Goal: Navigation & Orientation: Find specific page/section

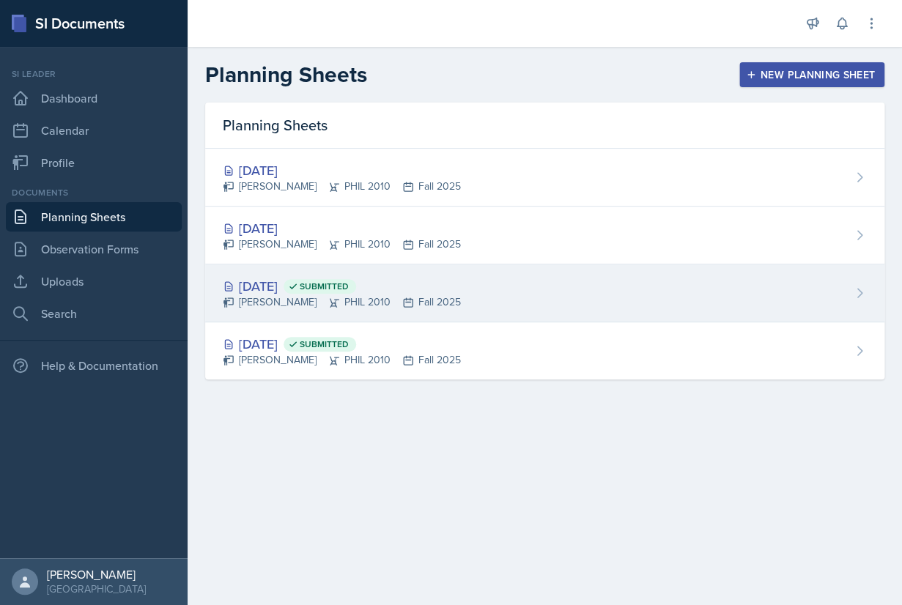
click at [435, 287] on div "[DATE] Submitted" at bounding box center [342, 286] width 238 height 20
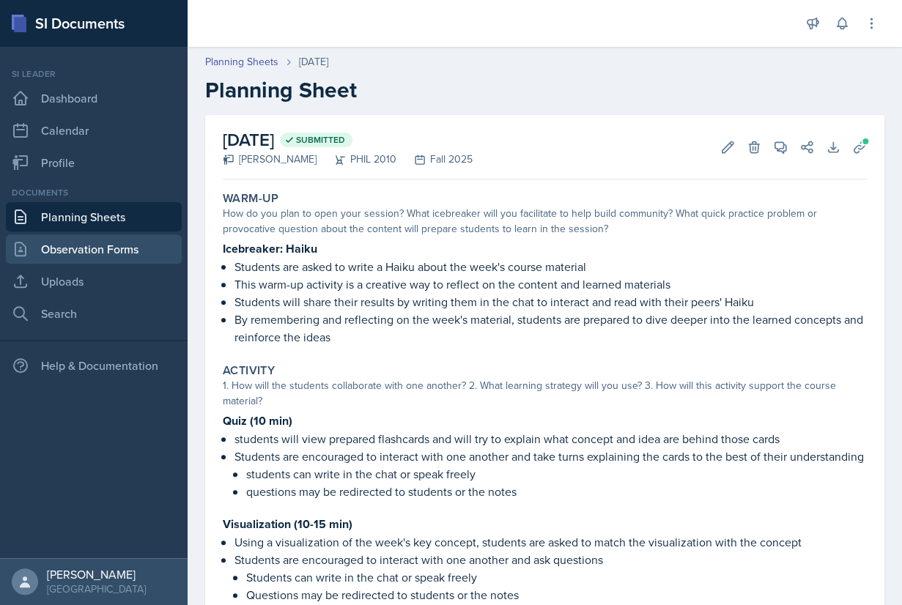
click at [100, 246] on link "Observation Forms" at bounding box center [94, 249] width 176 height 29
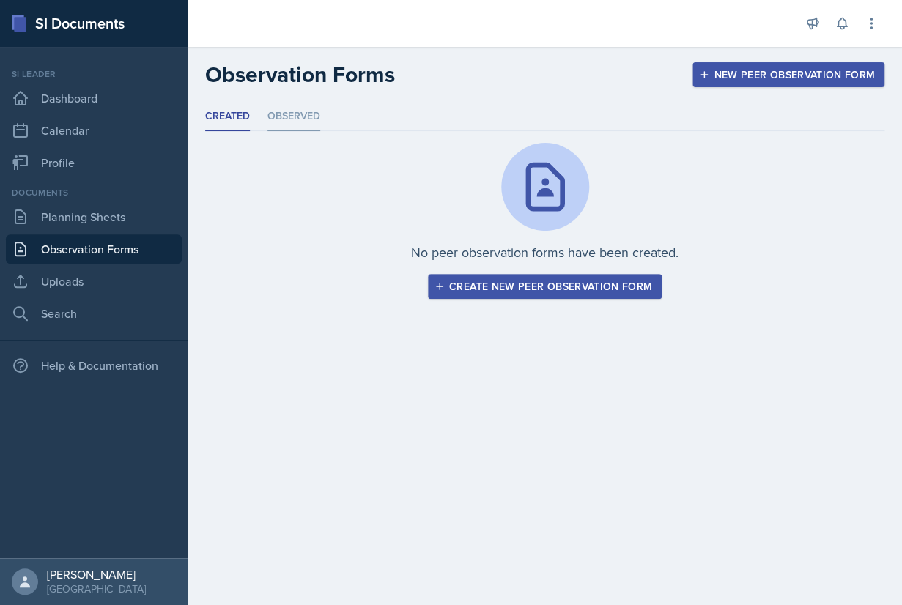
click at [303, 116] on li "Observed" at bounding box center [294, 117] width 53 height 29
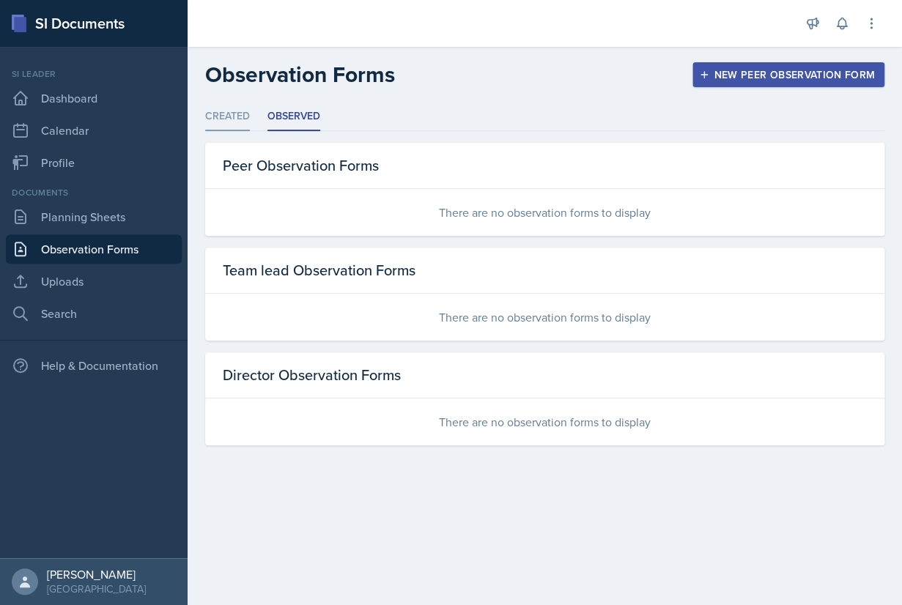
click at [234, 114] on li "Created" at bounding box center [227, 117] width 45 height 29
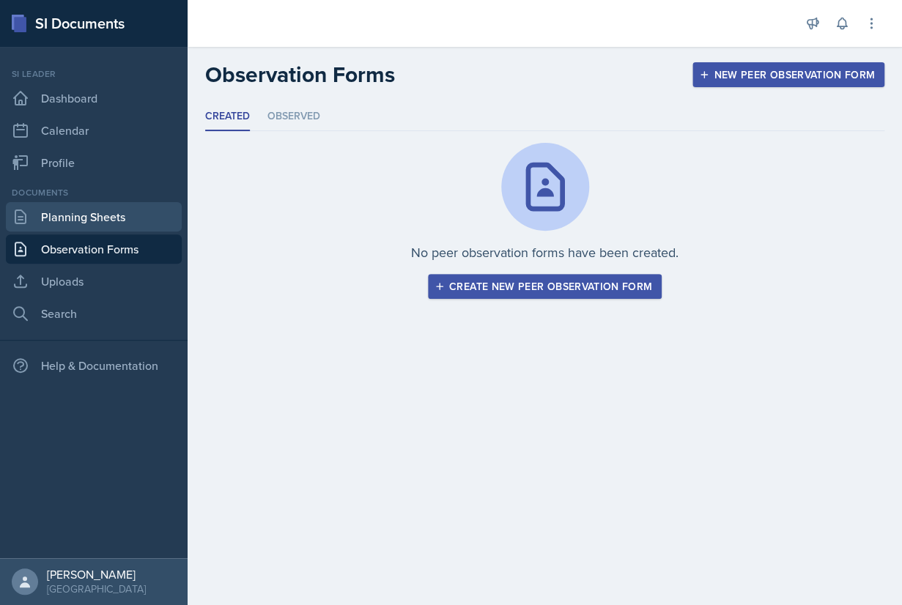
click at [89, 219] on link "Planning Sheets" at bounding box center [94, 216] width 176 height 29
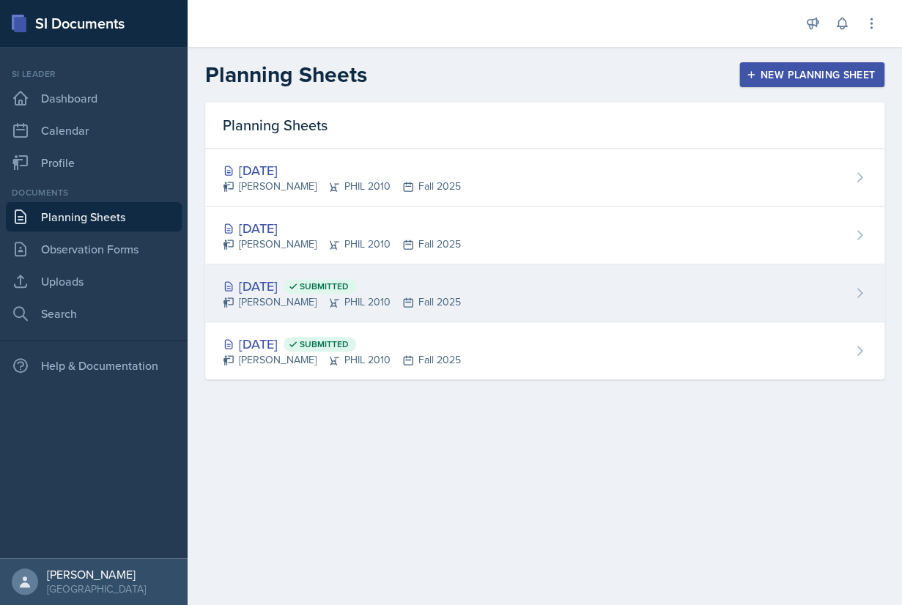
click at [309, 292] on div "[DATE] Submitted" at bounding box center [342, 286] width 238 height 20
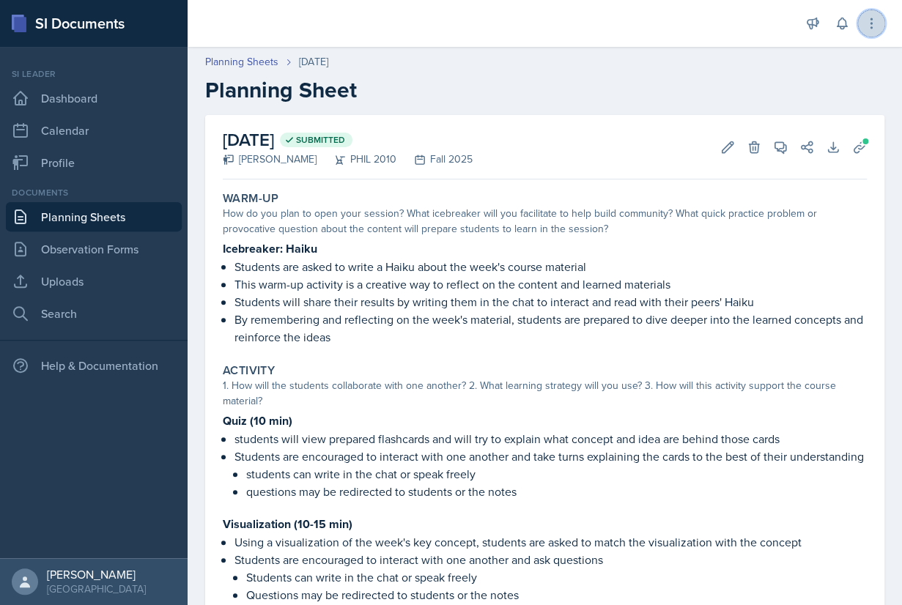
click at [869, 21] on icon at bounding box center [871, 23] width 15 height 15
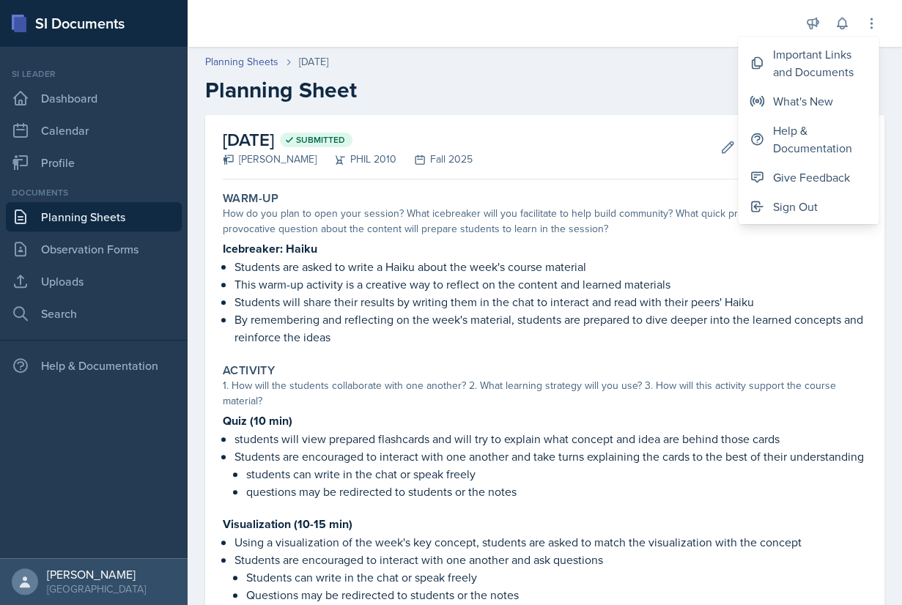
click at [705, 78] on h2 "Planning Sheet" at bounding box center [544, 90] width 679 height 26
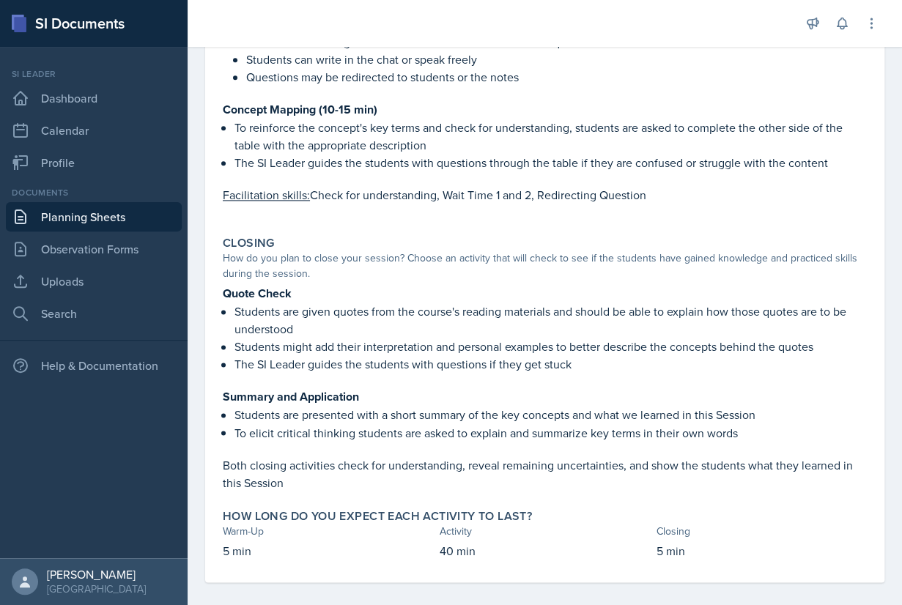
scroll to position [527, 0]
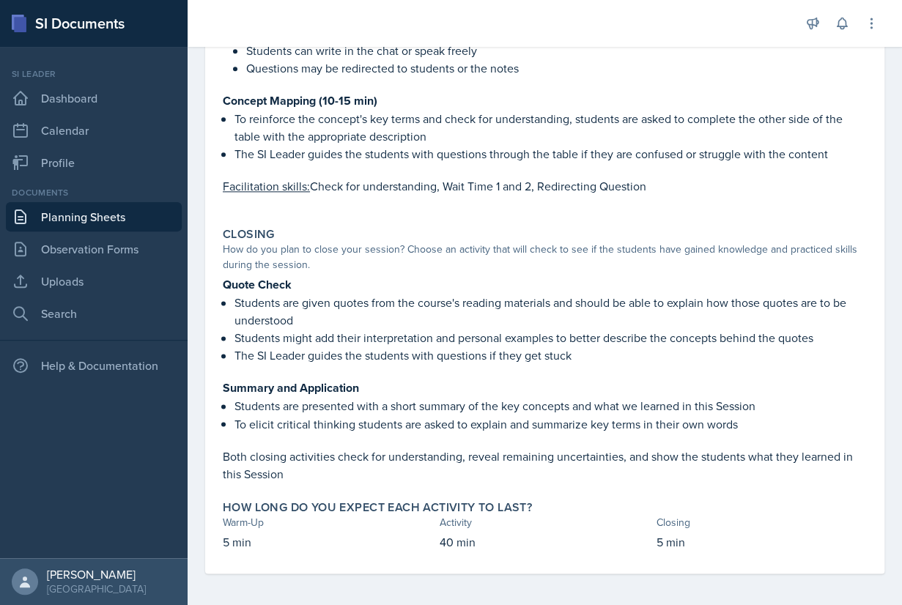
click at [106, 218] on link "Planning Sheets" at bounding box center [94, 216] width 176 height 29
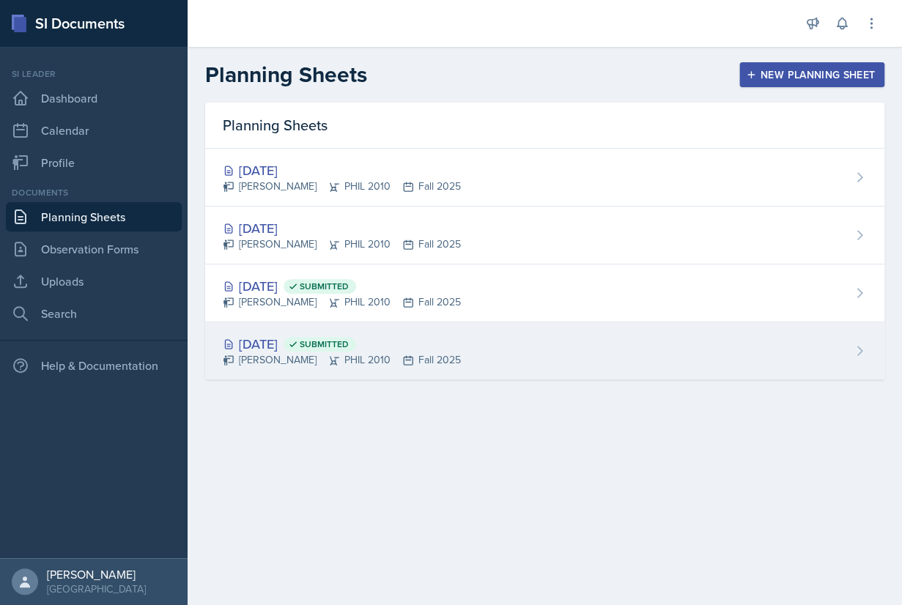
click at [304, 355] on div "[PERSON_NAME] PHIL 2010 Fall 2025" at bounding box center [342, 360] width 238 height 15
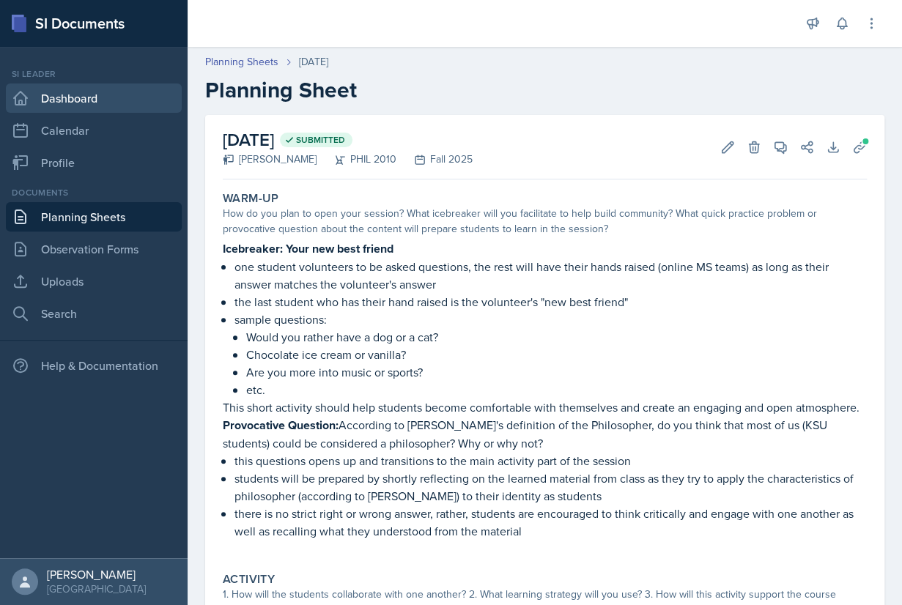
click at [64, 106] on link "Dashboard" at bounding box center [94, 98] width 176 height 29
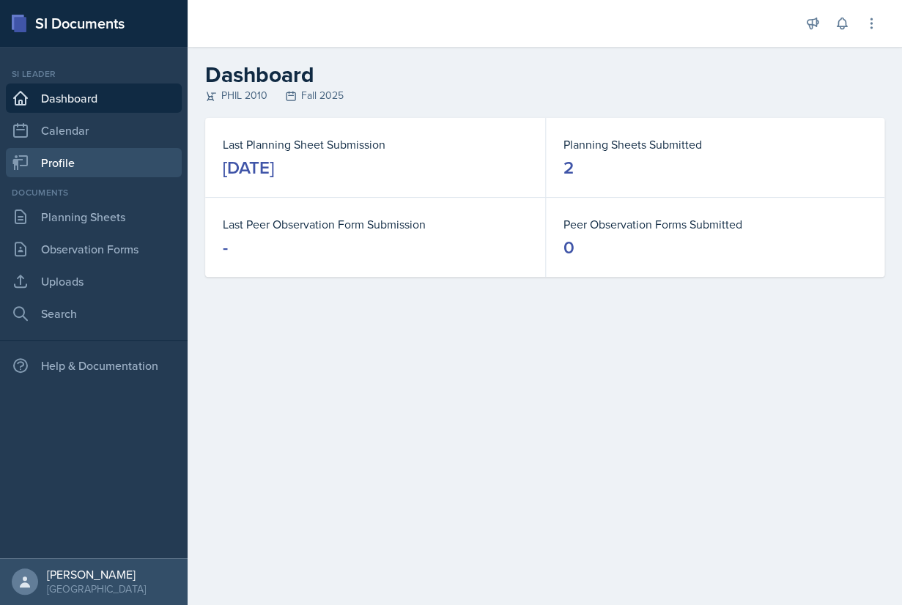
click at [67, 174] on link "Profile" at bounding box center [94, 162] width 176 height 29
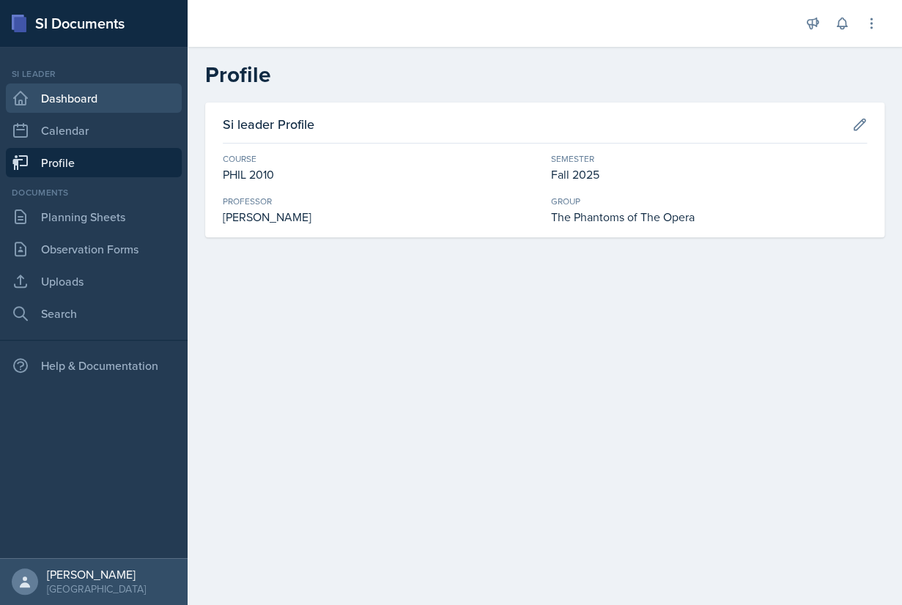
click at [78, 96] on link "Dashboard" at bounding box center [94, 98] width 176 height 29
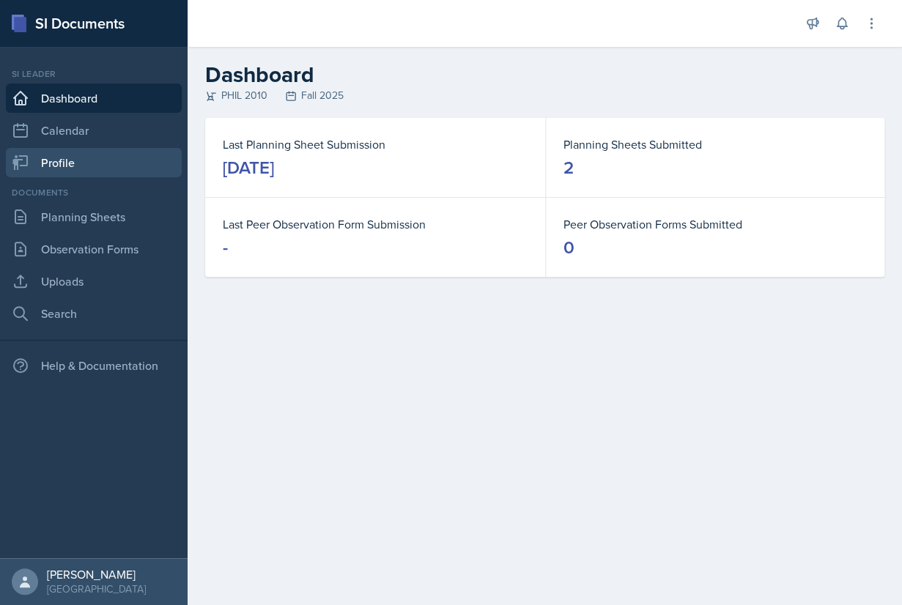
click at [70, 170] on link "Profile" at bounding box center [94, 162] width 176 height 29
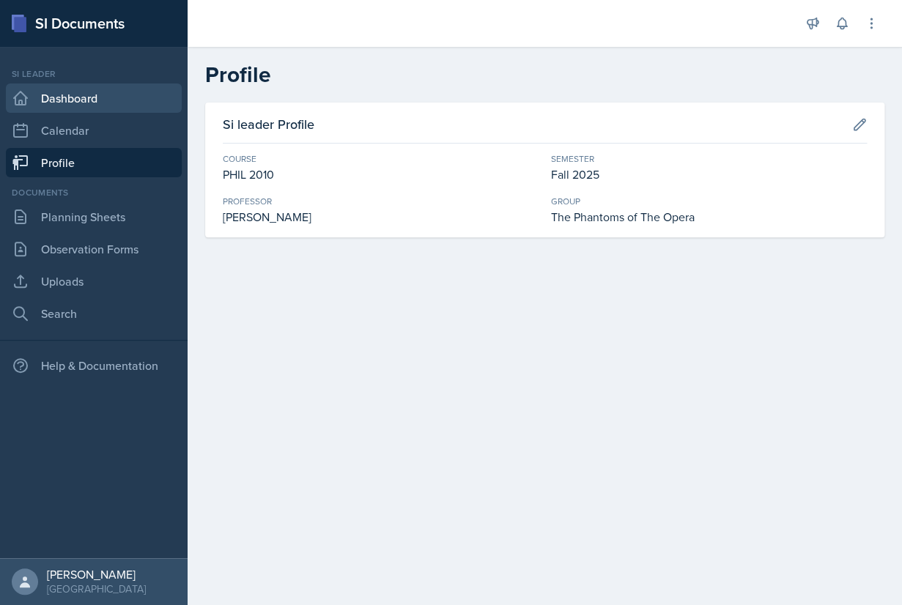
click at [95, 95] on link "Dashboard" at bounding box center [94, 98] width 176 height 29
